Goal: Task Accomplishment & Management: Complete application form

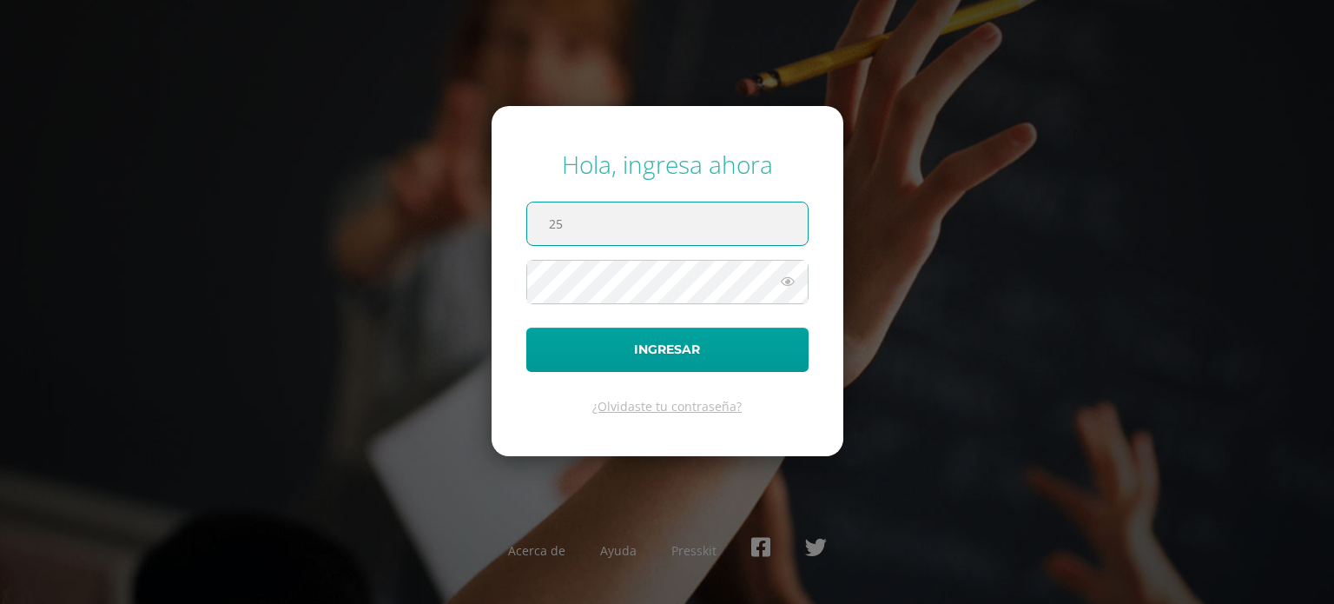
type input "2"
type input "[PERSON_NAME][EMAIL_ADDRESS][PERSON_NAME][DOMAIN_NAME]"
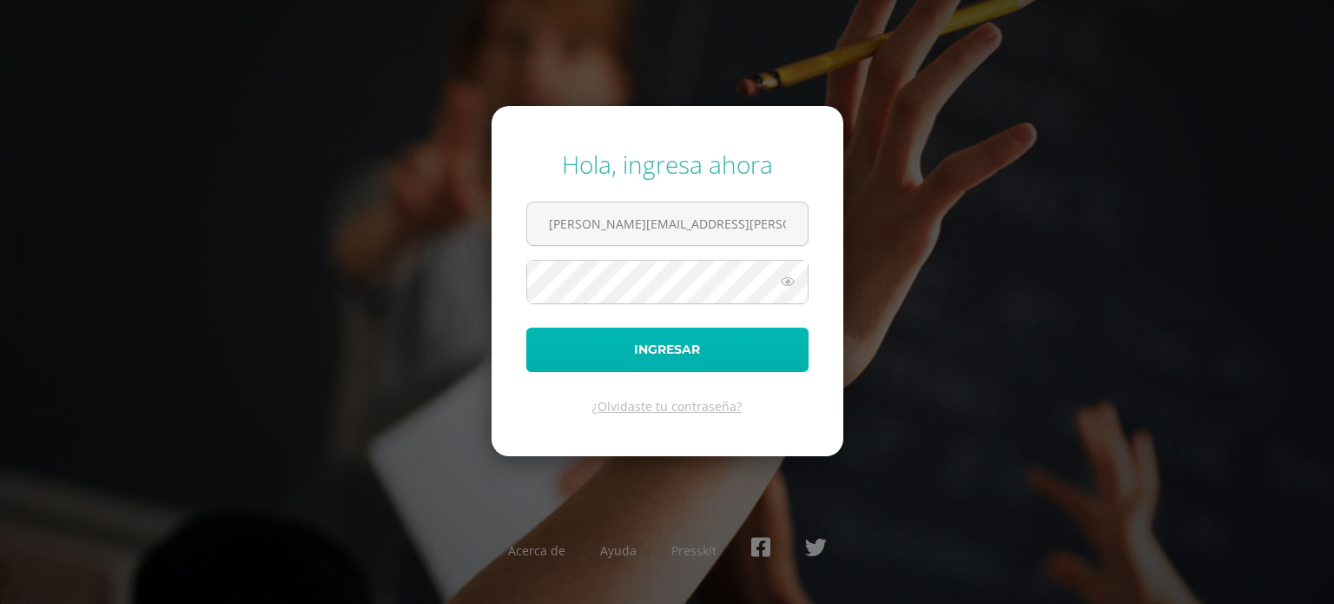
click at [671, 347] on button "Ingresar" at bounding box center [667, 349] width 282 height 44
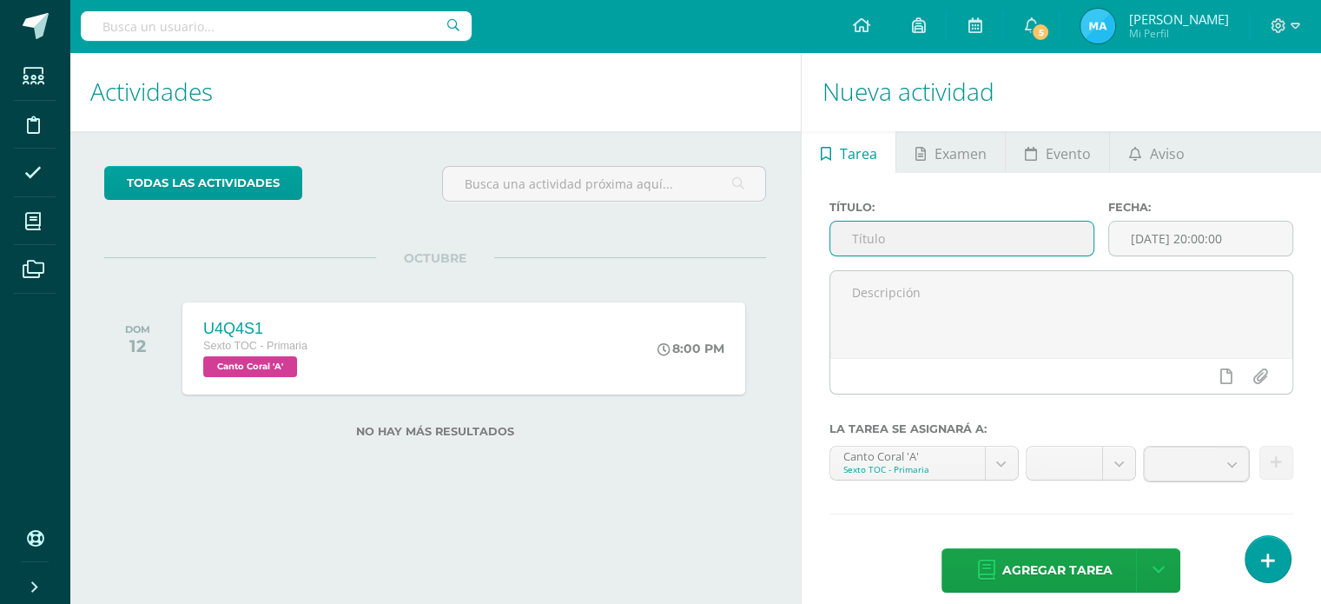
click at [951, 230] on input "text" at bounding box center [961, 239] width 263 height 34
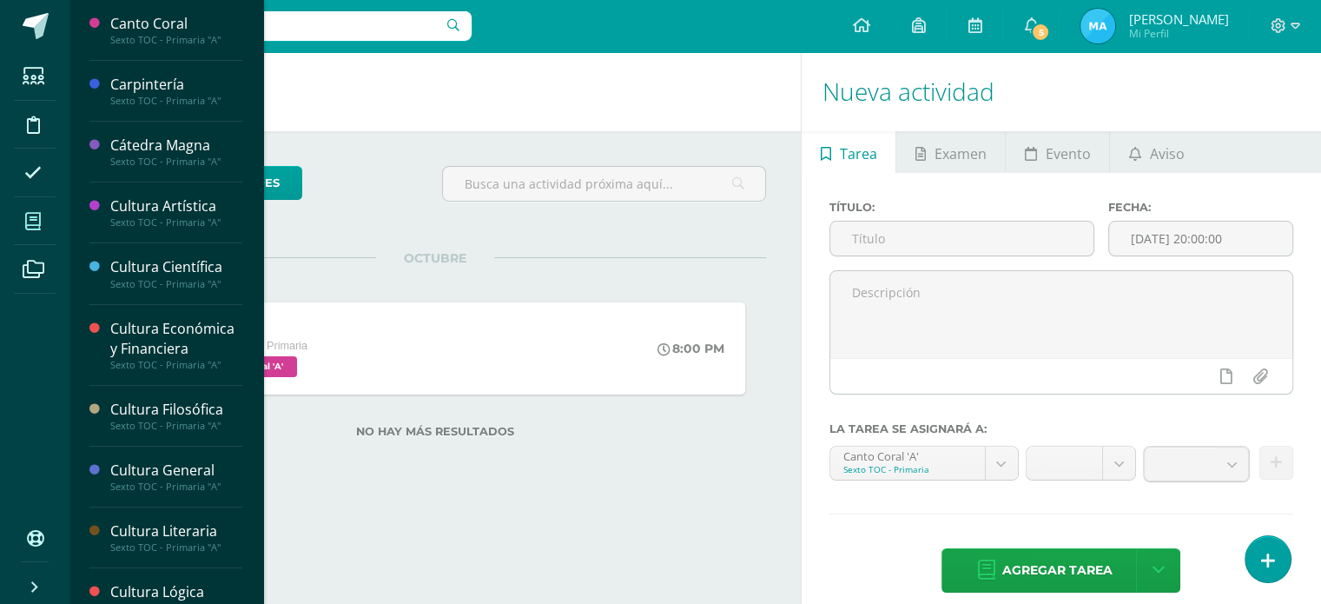
click at [34, 213] on icon at bounding box center [33, 221] width 16 height 17
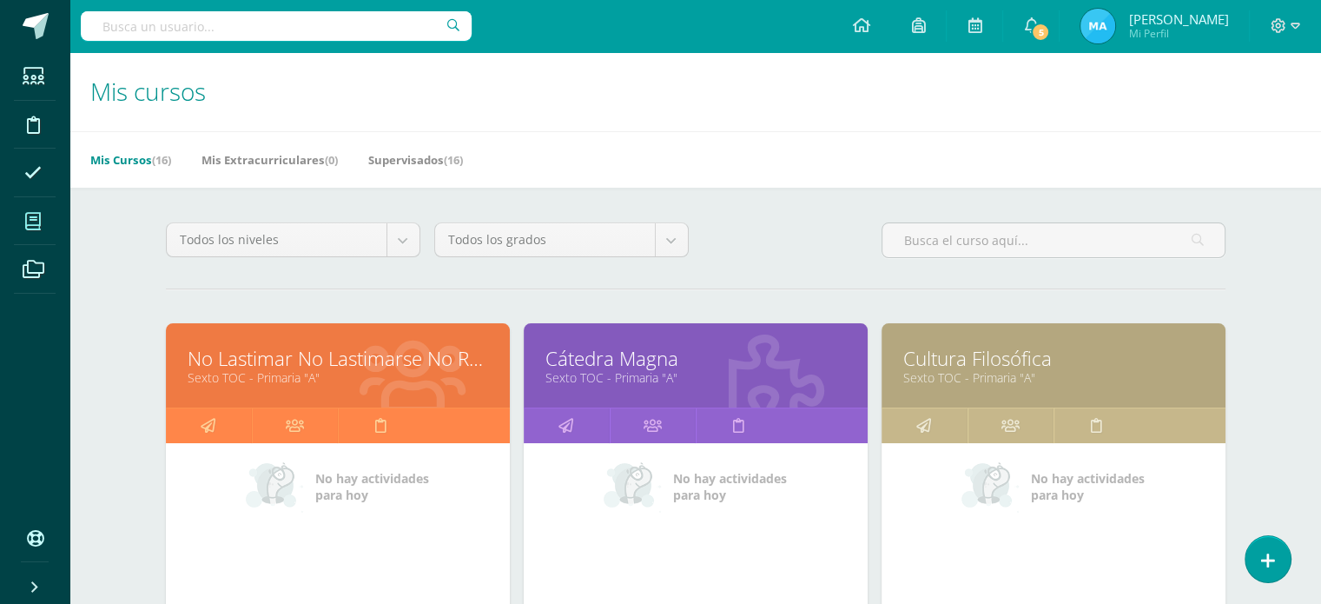
click at [265, 365] on link "No Lastimar No Lastimarse No Romper" at bounding box center [338, 358] width 301 height 27
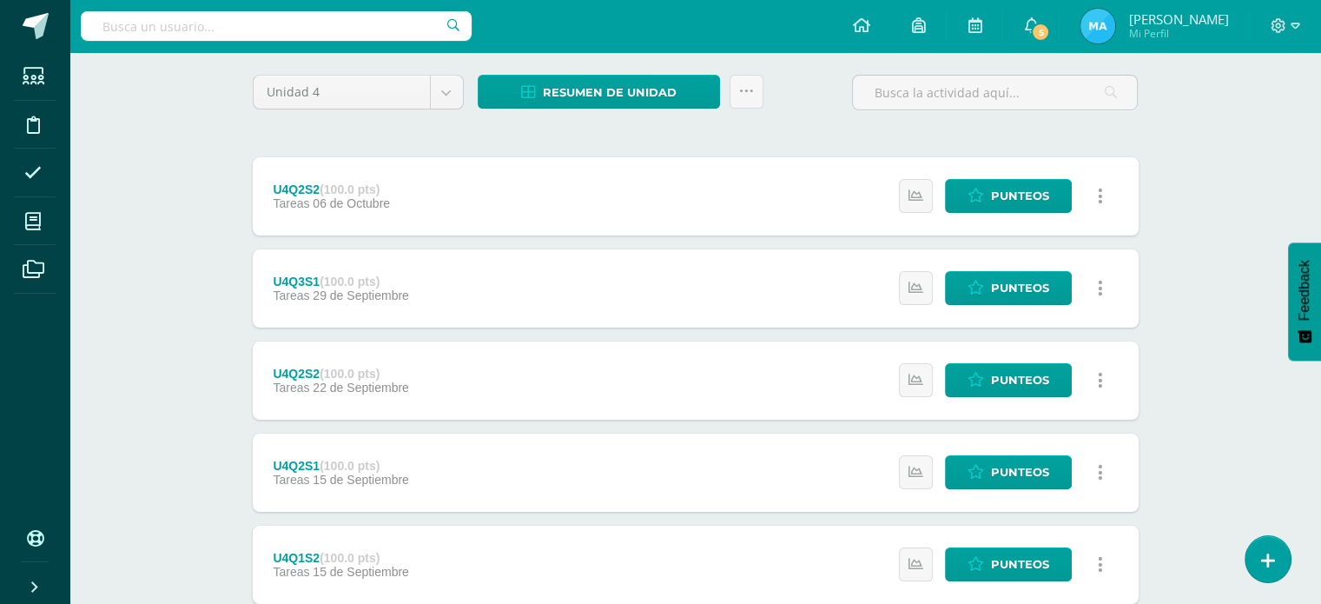
scroll to position [133, 0]
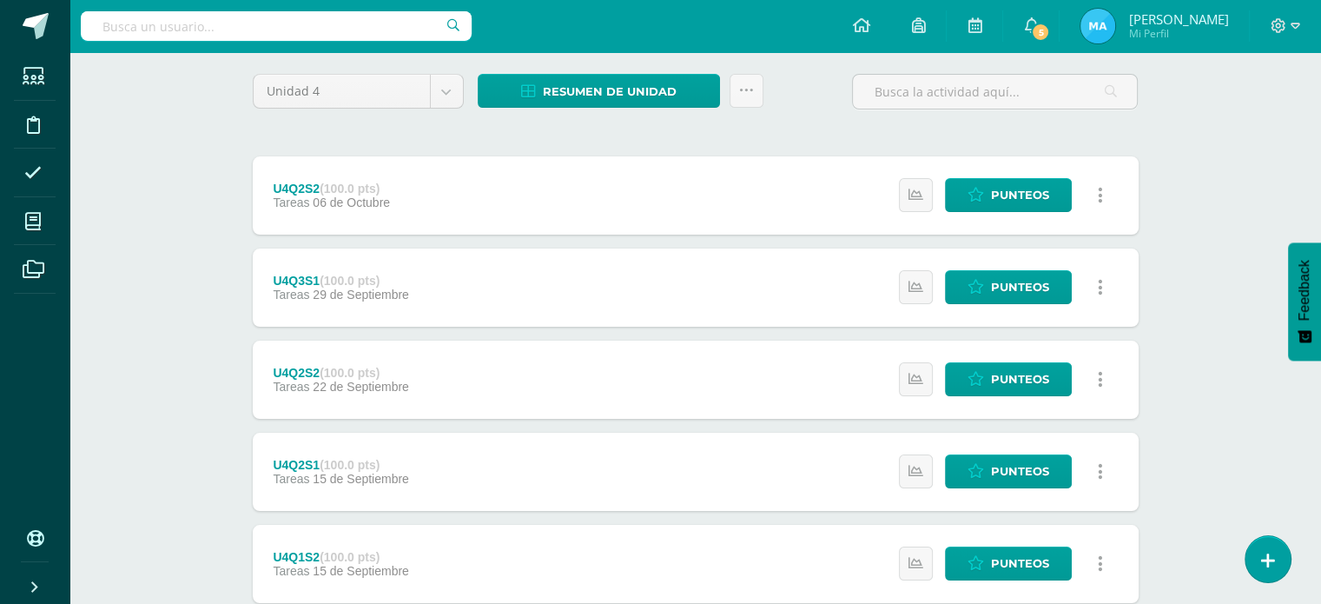
click at [1105, 195] on link at bounding box center [1101, 195] width 34 height 34
click at [1095, 193] on link at bounding box center [1101, 195] width 34 height 34
click at [1101, 193] on icon at bounding box center [1100, 195] width 5 height 19
click at [303, 187] on div "U4Q2S2 (100.0 pts)" at bounding box center [331, 189] width 117 height 14
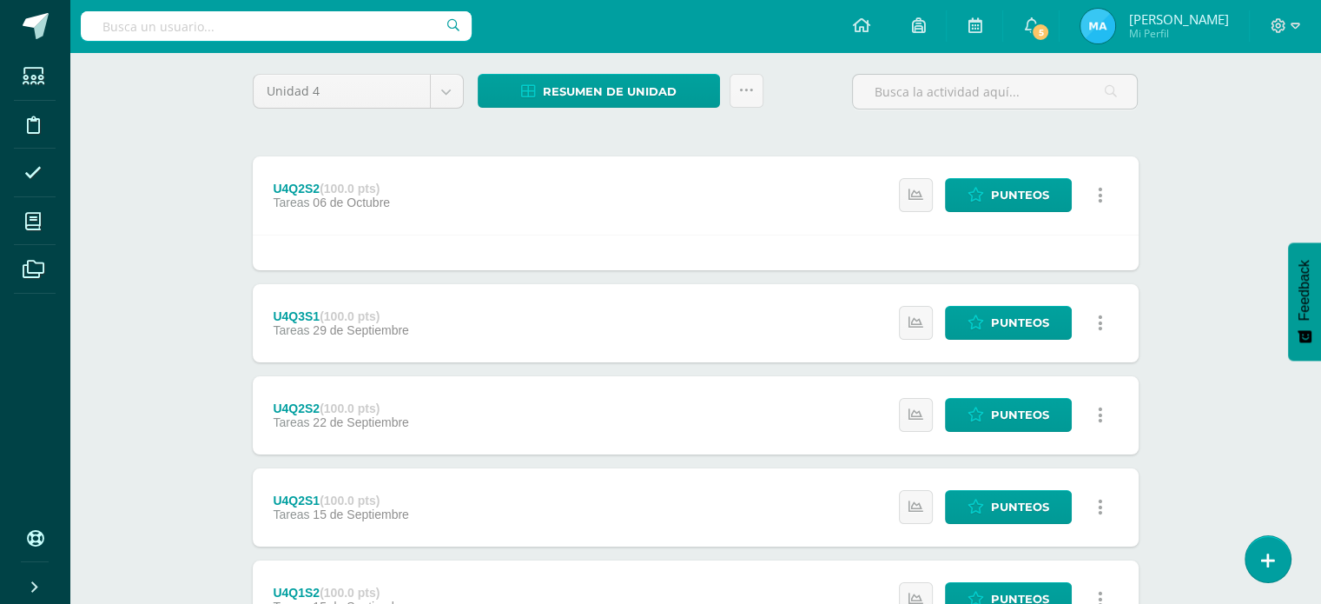
click at [1095, 192] on link at bounding box center [1101, 195] width 34 height 34
click at [1099, 325] on icon at bounding box center [1100, 323] width 5 height 19
click at [1098, 201] on icon at bounding box center [1100, 195] width 5 height 19
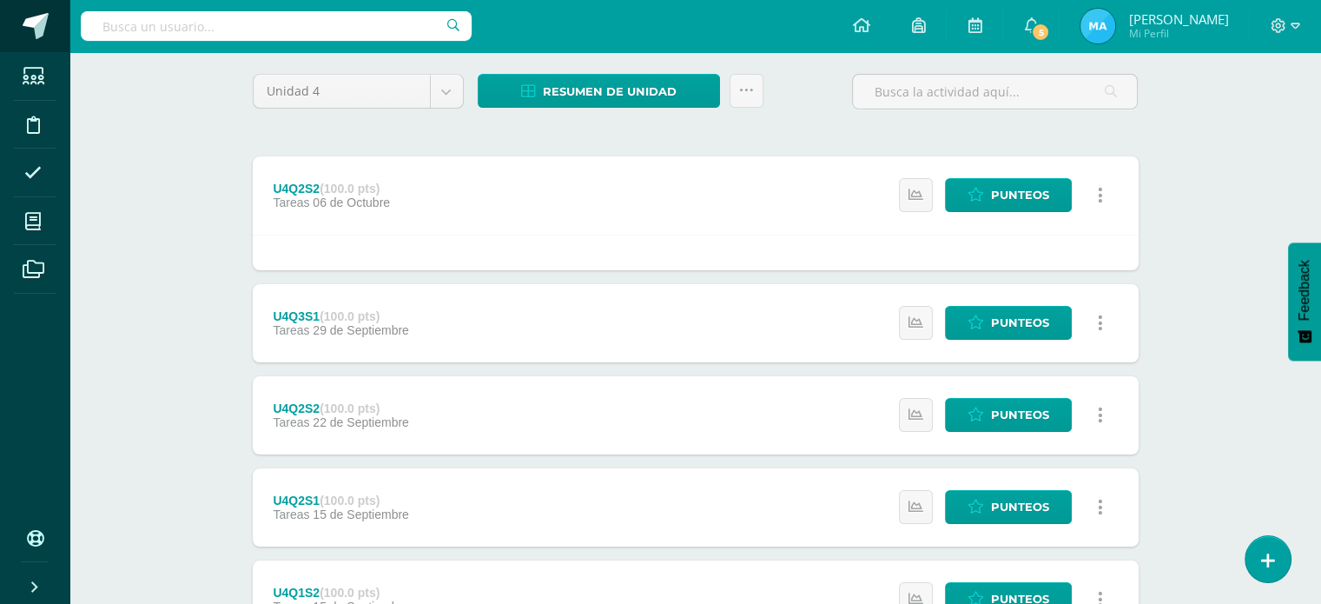
click at [23, 30] on span at bounding box center [36, 26] width 26 height 26
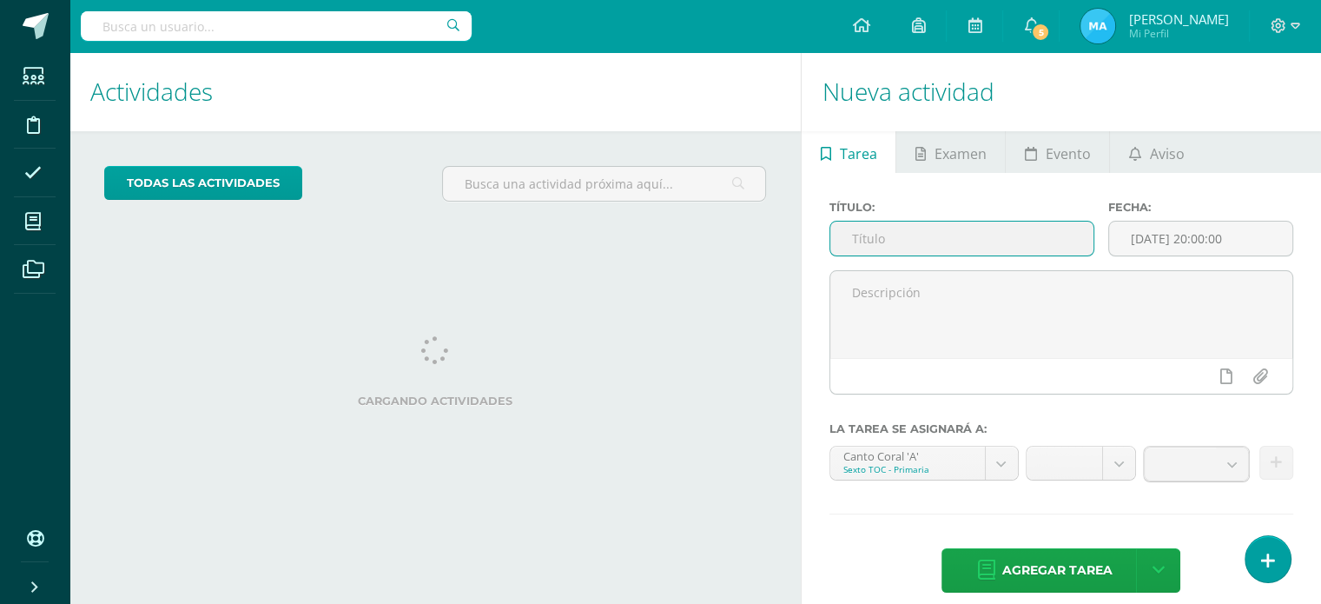
click at [879, 251] on input "text" at bounding box center [961, 239] width 263 height 34
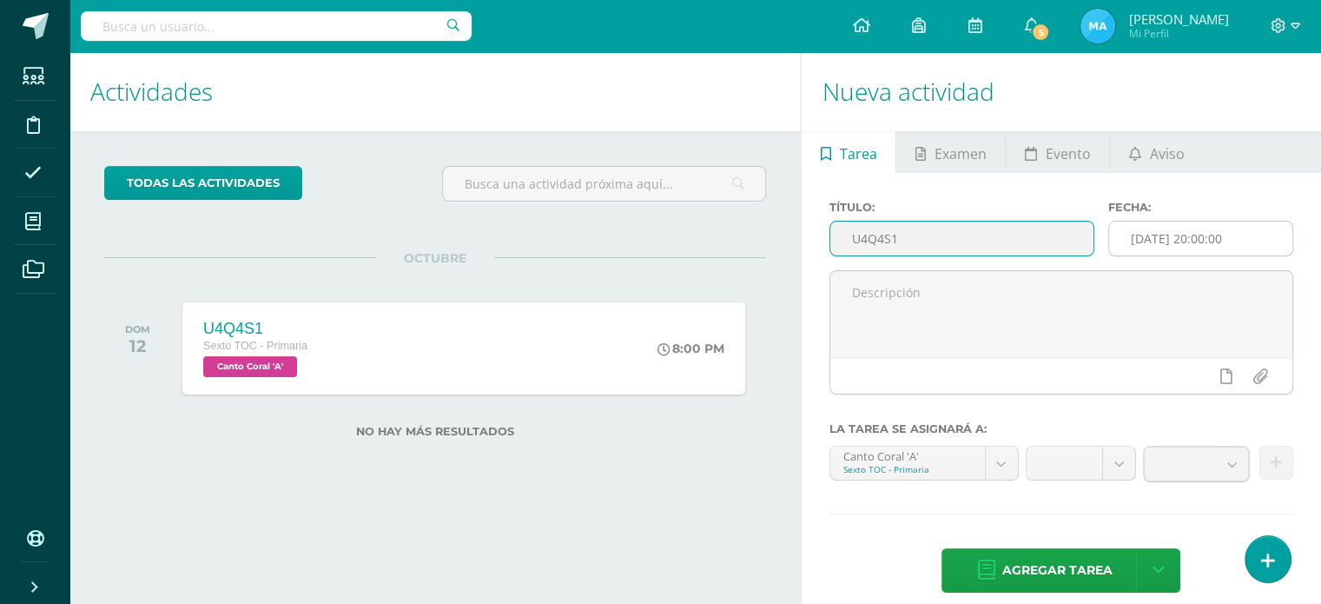
type input "U4Q4S1"
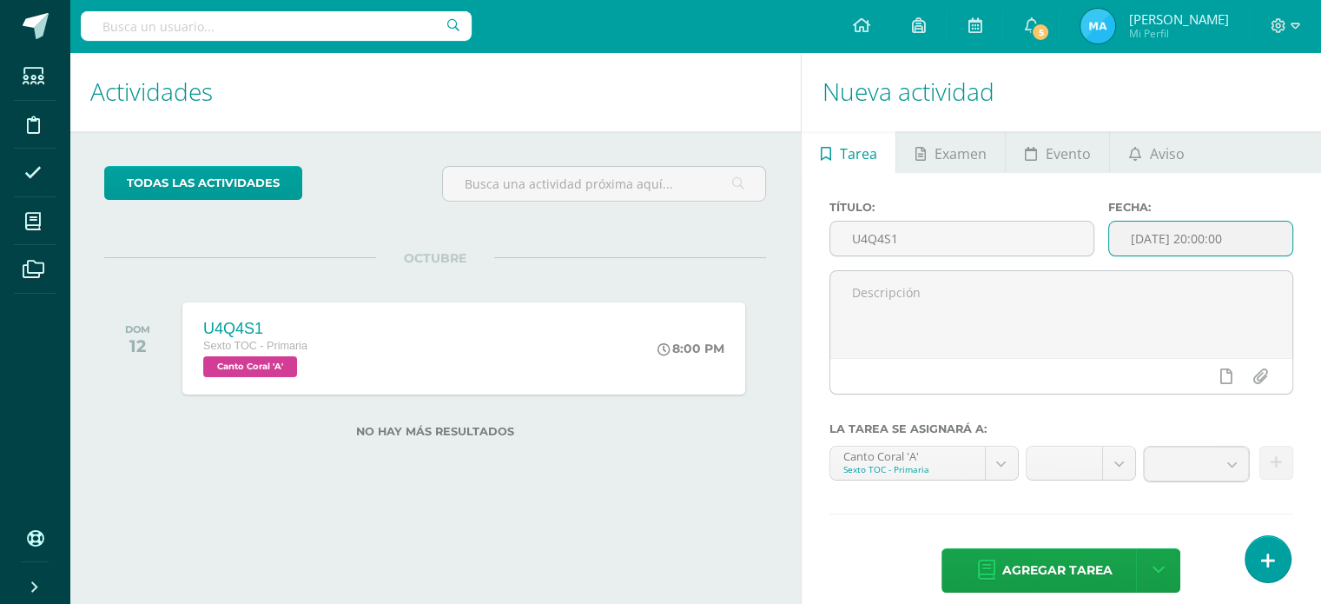
click at [1237, 240] on input "[DATE] 20:00:00" at bounding box center [1200, 239] width 183 height 34
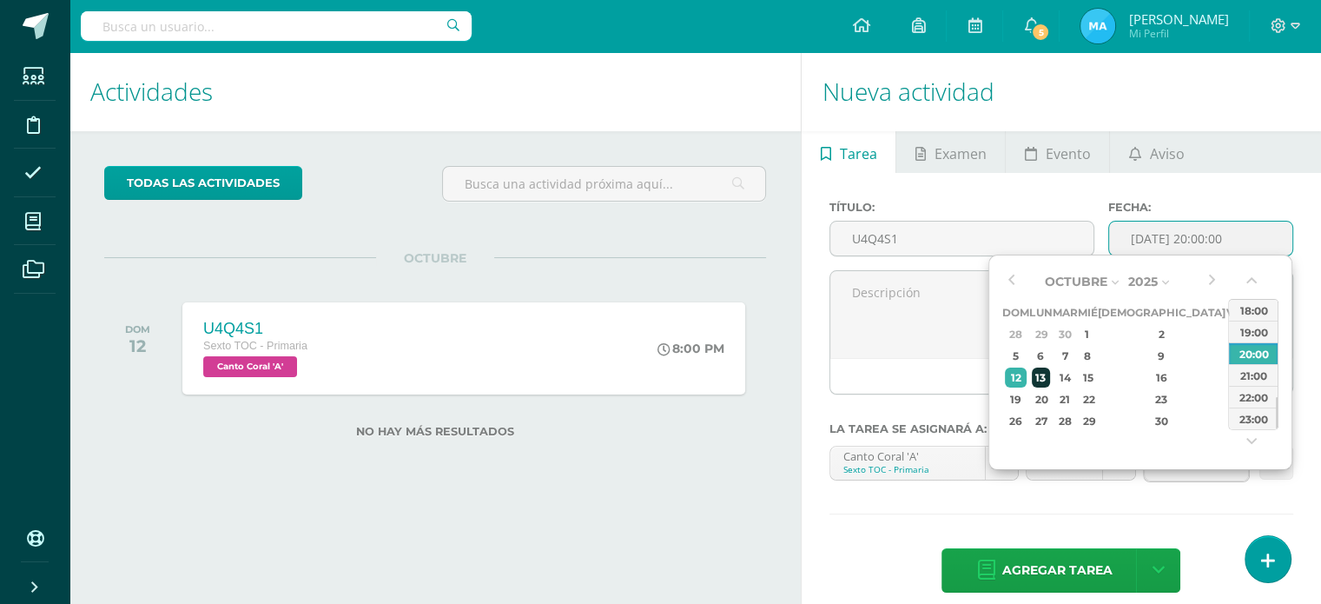
click at [1048, 372] on div "13" at bounding box center [1041, 377] width 18 height 20
type input "[DATE] 20:00"
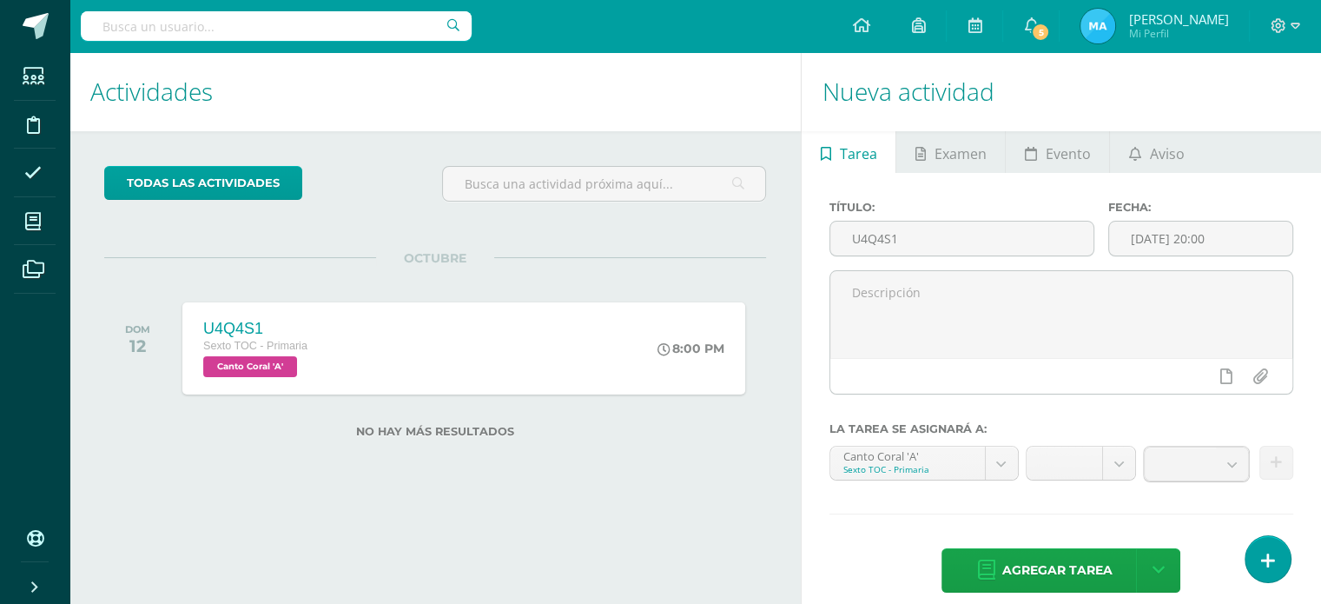
click at [843, 506] on div "Título: U4Q4S1 Fecha: [DATE] 20:00 La tarea se asignará a: Canto Coral 'A' Sext…" at bounding box center [1061, 398] width 519 height 451
click at [1000, 466] on body "Estudiantes Disciplina Asistencia Mis cursos Archivos Soporte Ayuda Reportar un…" at bounding box center [660, 302] width 1321 height 604
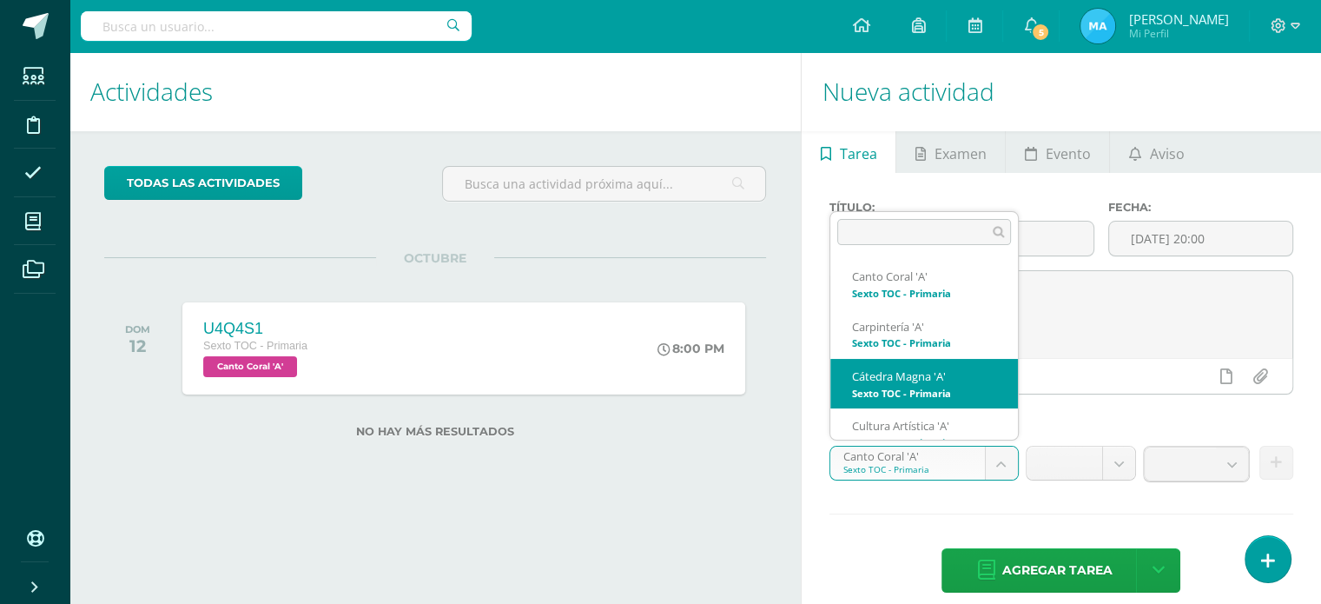
select select "139027"
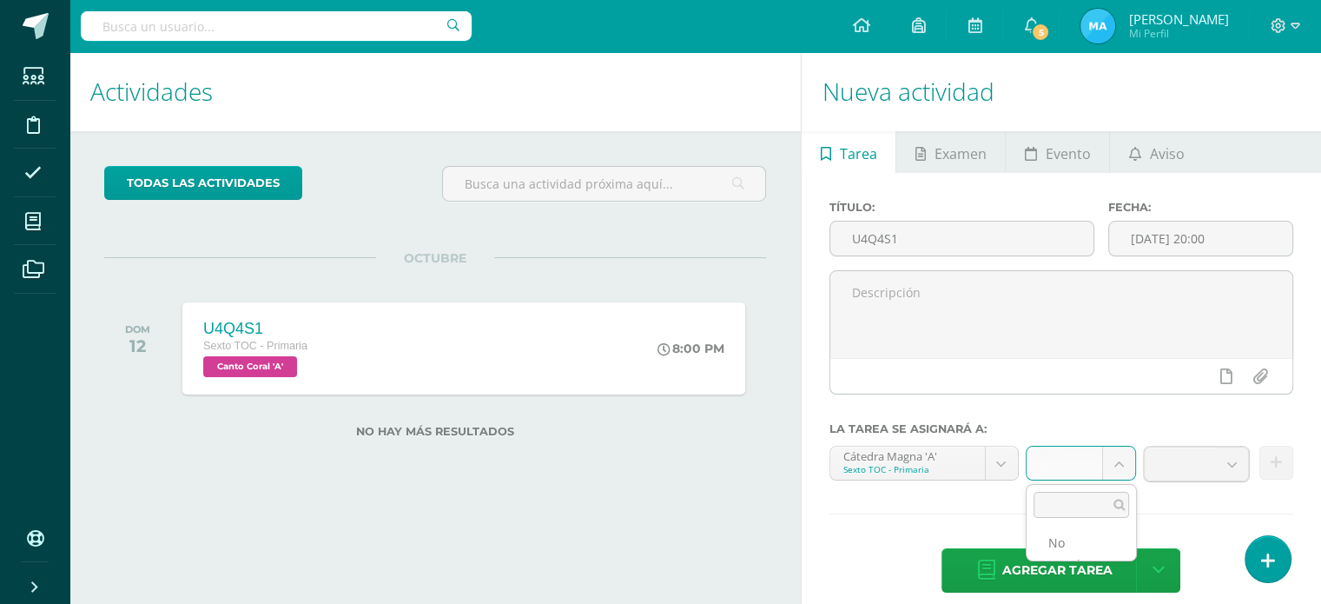
click at [1120, 455] on body "Estudiantes Disciplina Asistencia Mis cursos Archivos Soporte Ayuda Reportar un…" at bounding box center [660, 302] width 1321 height 604
click at [1280, 20] on body "Estudiantes Disciplina Asistencia Mis cursos Archivos Soporte Ayuda Reportar un…" at bounding box center [660, 302] width 1321 height 604
click at [1279, 21] on icon at bounding box center [1279, 26] width 16 height 16
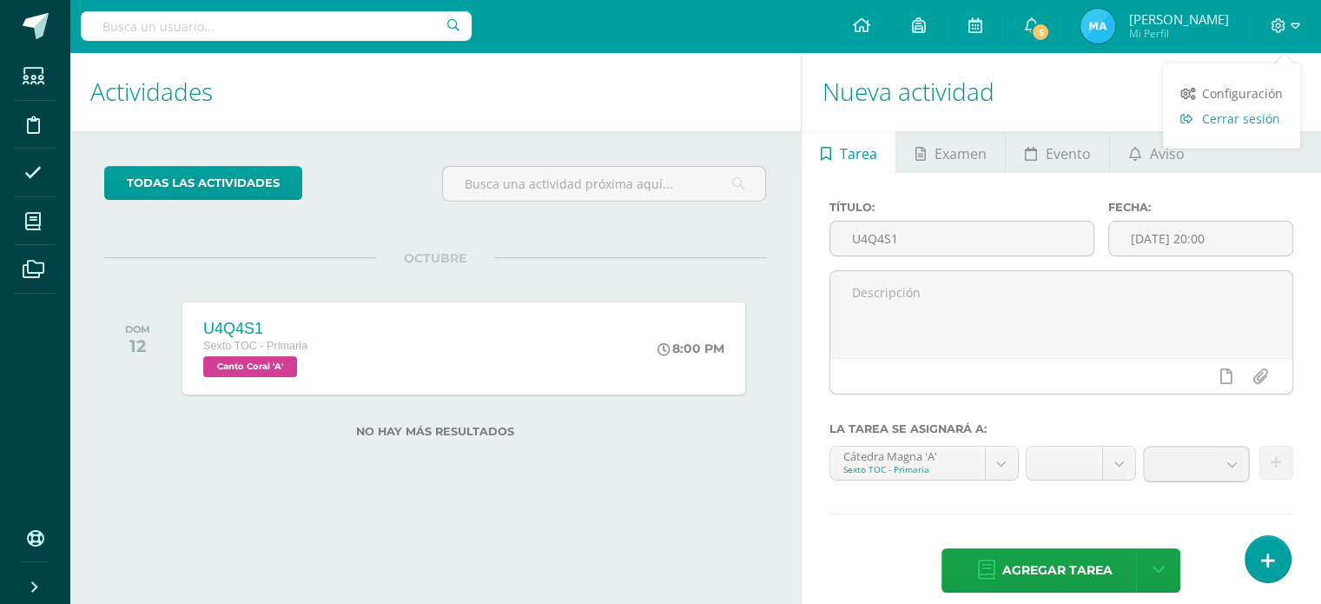
click at [1224, 119] on span "Cerrar sesión" at bounding box center [1241, 118] width 78 height 17
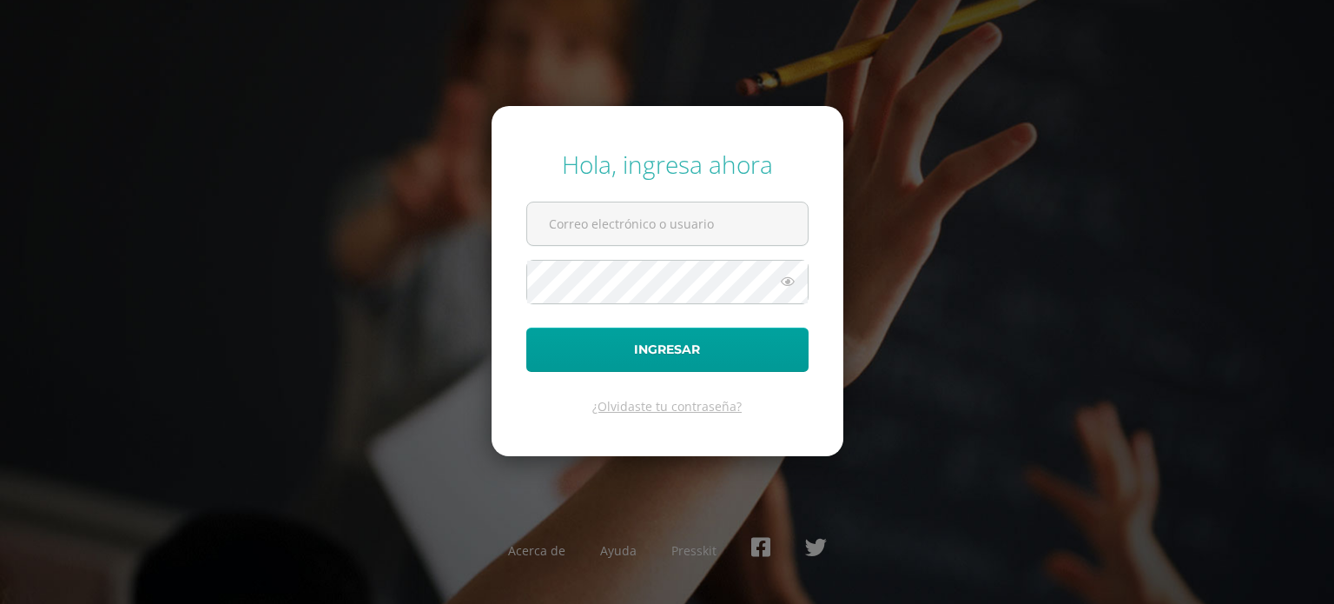
click at [1167, 288] on div "Hola, ingresa ahora Ingresar ¿Olvidaste tu contraseña? Acerca de Ayuda Presskit" at bounding box center [667, 301] width 1121 height 335
click at [669, 242] on input "text" at bounding box center [667, 223] width 281 height 43
type input "[PERSON_NAME][EMAIL_ADDRESS][PERSON_NAME][DOMAIN_NAME]"
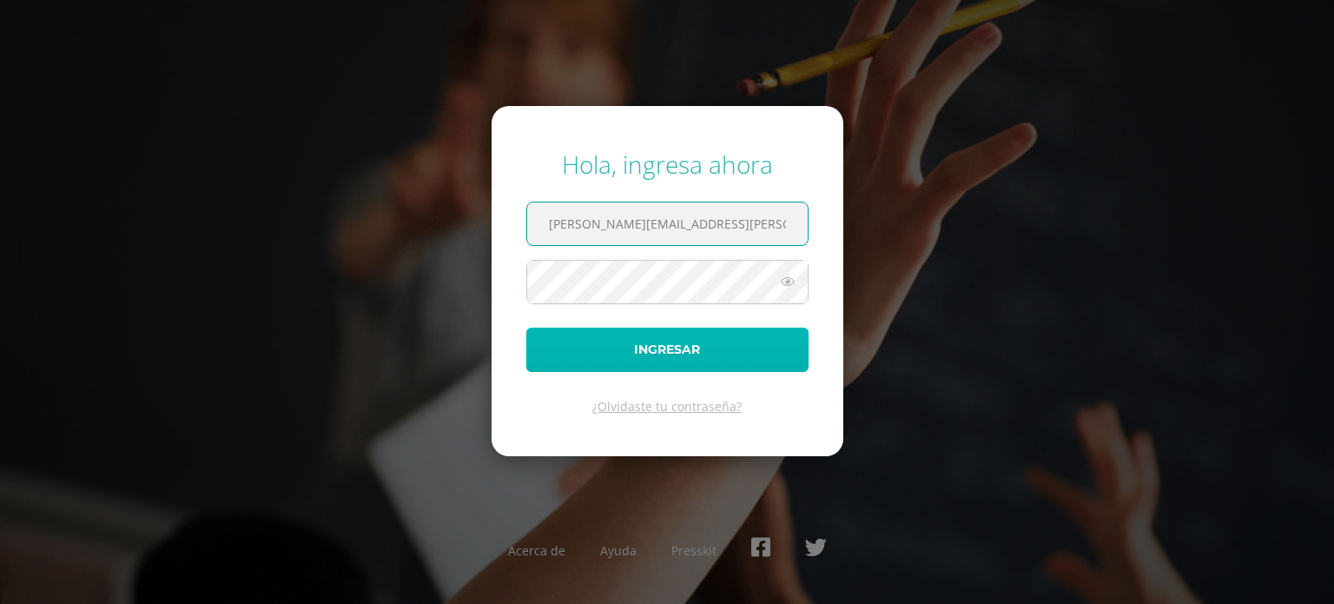
click at [640, 357] on button "Ingresar" at bounding box center [667, 349] width 282 height 44
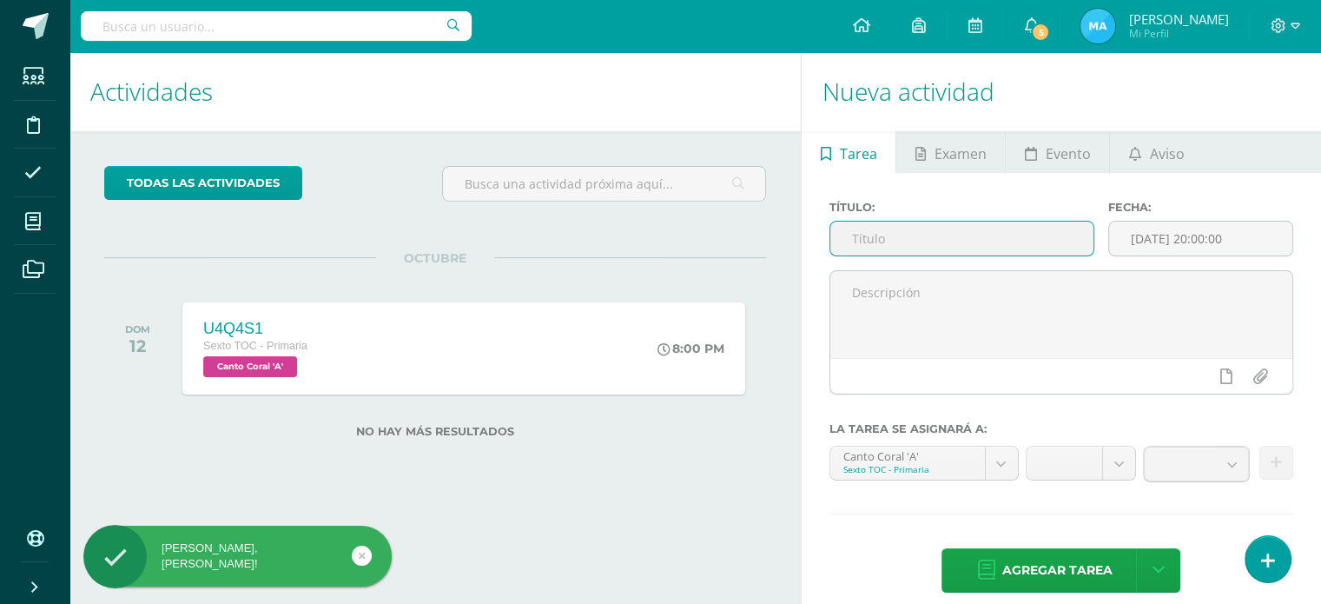
click at [958, 244] on input "text" at bounding box center [961, 239] width 263 height 34
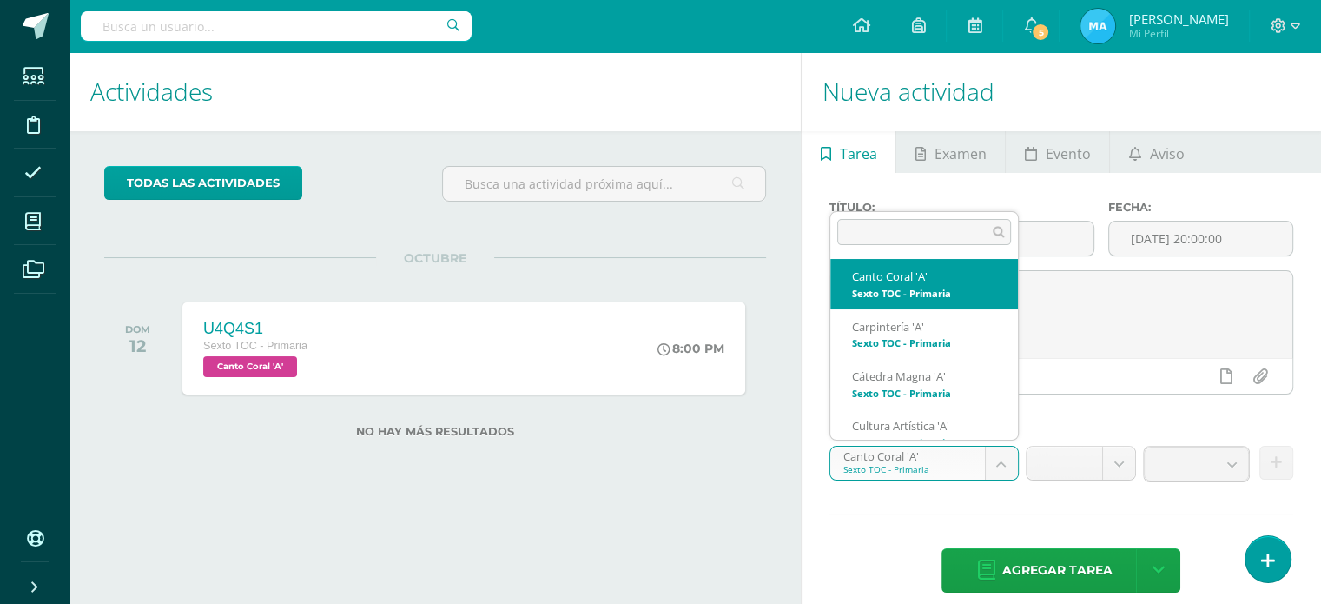
click at [999, 458] on body "[PERSON_NAME], [PERSON_NAME]! Estudiantes Disciplina Asistencia Mis cursos Arch…" at bounding box center [660, 302] width 1321 height 604
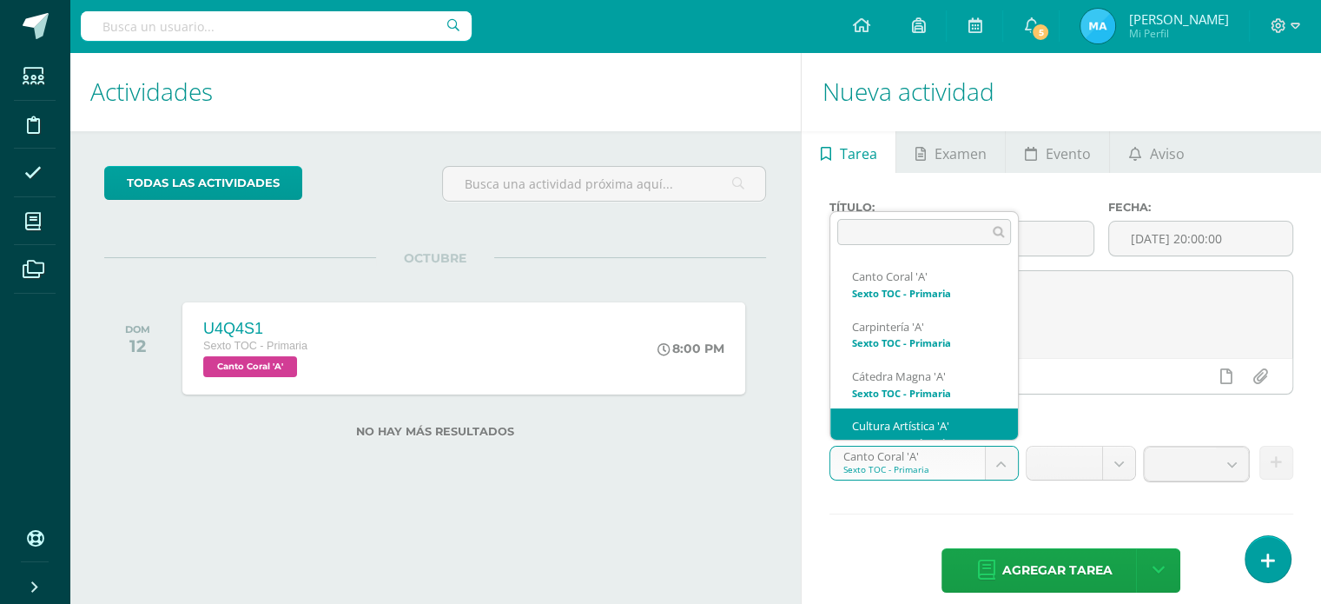
scroll to position [17, 0]
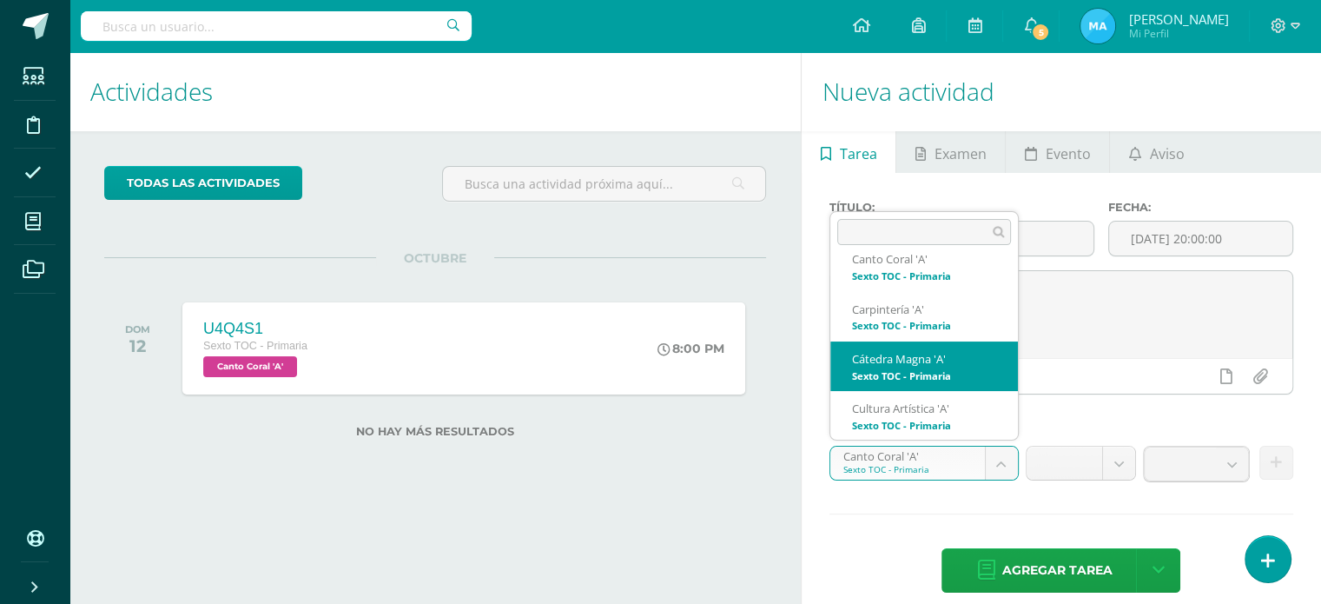
select select "139027"
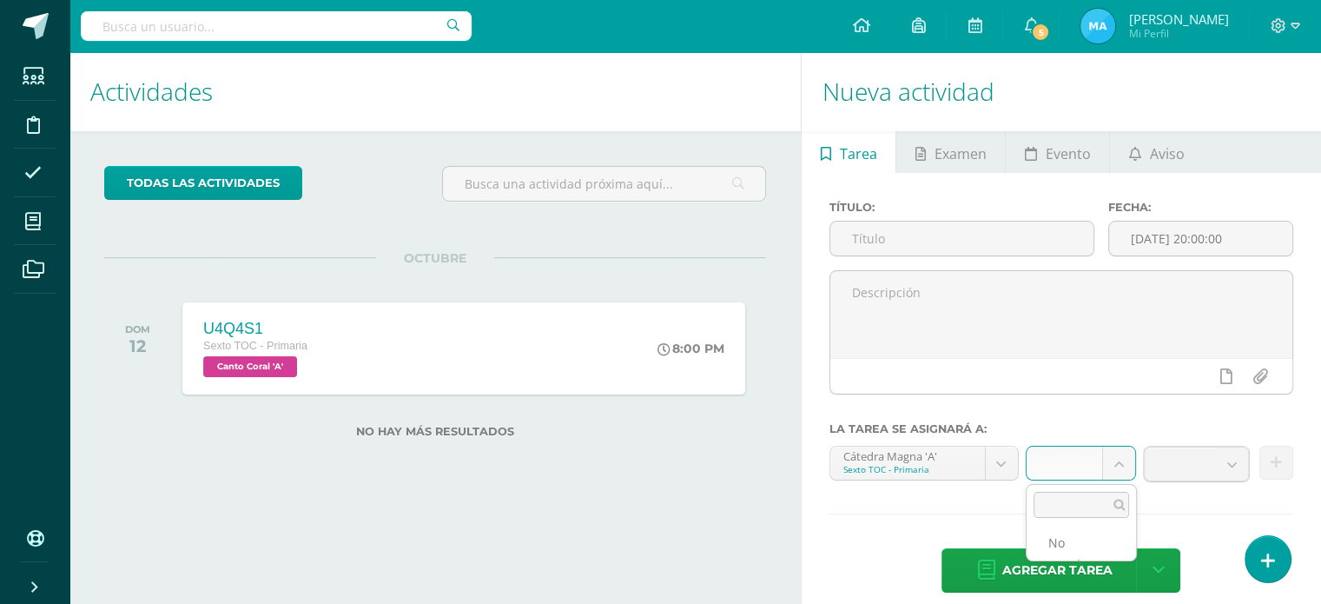
click at [1112, 470] on body "[PERSON_NAME], [PERSON_NAME]! Estudiantes Disciplina Asistencia Mis cursos Arch…" at bounding box center [660, 302] width 1321 height 604
click at [1230, 461] on b at bounding box center [1232, 463] width 32 height 33
click at [1038, 22] on icon at bounding box center [1031, 25] width 14 height 16
